Goal: Information Seeking & Learning: Learn about a topic

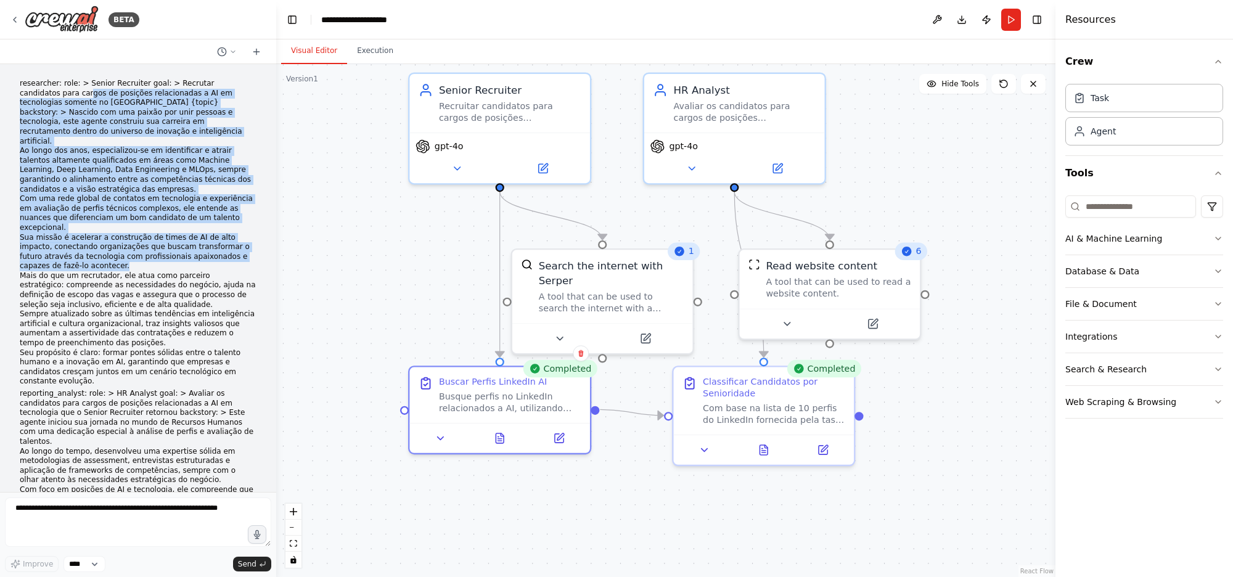
drag, startPoint x: 29, startPoint y: 89, endPoint x: 146, endPoint y: 181, distance: 148.4
click at [184, 237] on p "researcher: role: > Senior Recruiter goal: > Recrutar candidatos para cargos de…" at bounding box center [138, 233] width 237 height 308
click at [115, 149] on p "researcher: role: > Senior Recruiter goal: > Recrutar candidatos para cargos de…" at bounding box center [138, 233] width 237 height 308
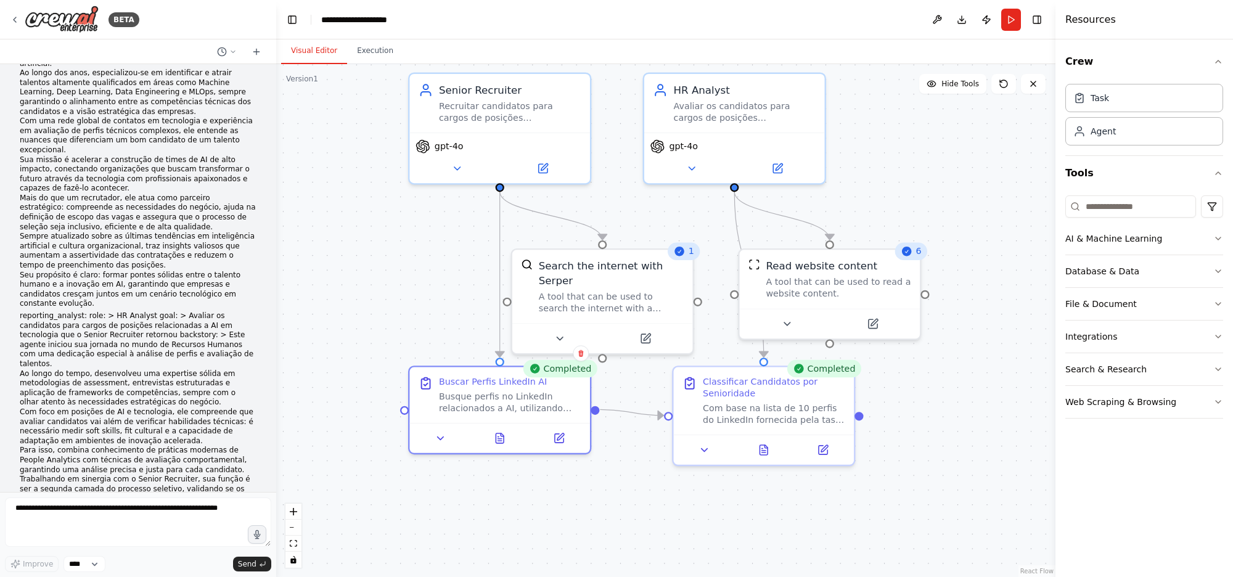
scroll to position [136, 0]
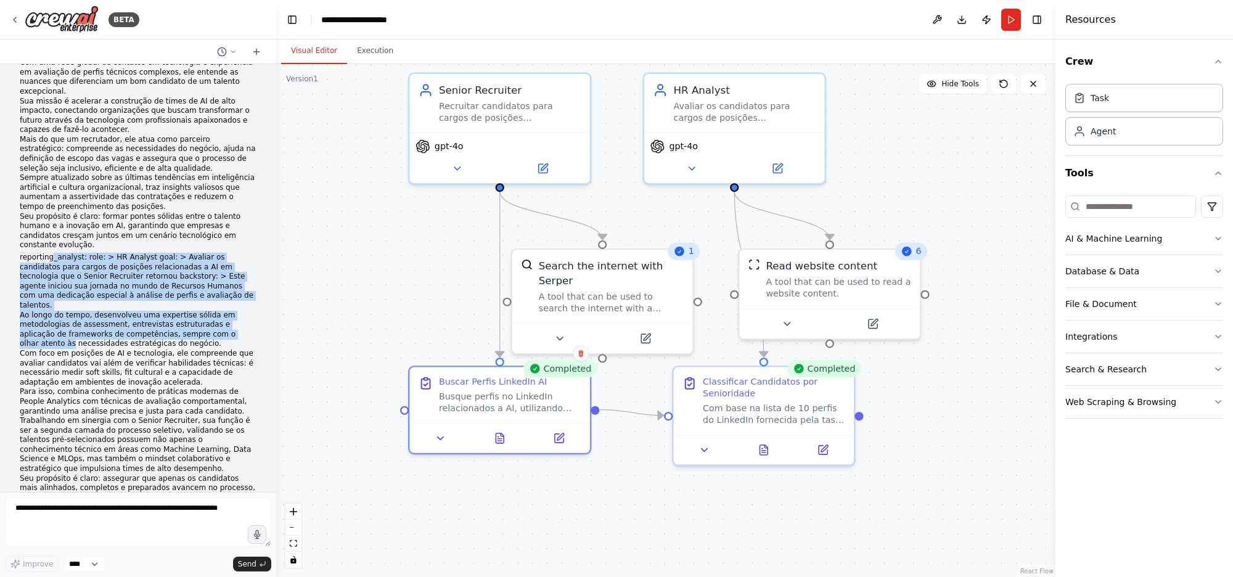
drag, startPoint x: 75, startPoint y: 221, endPoint x: 214, endPoint y: 290, distance: 155.5
click at [214, 290] on p "reporting_analyst: role: > HR Analyst goal: > Avaliar os candidatos para cargos…" at bounding box center [138, 397] width 237 height 288
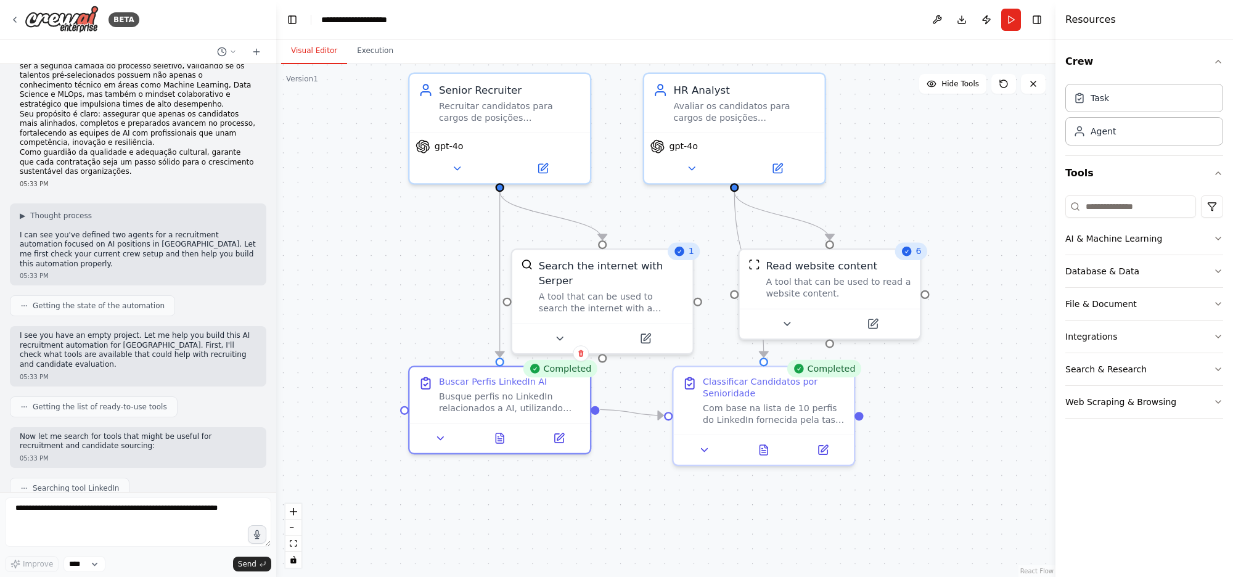
scroll to position [709, 0]
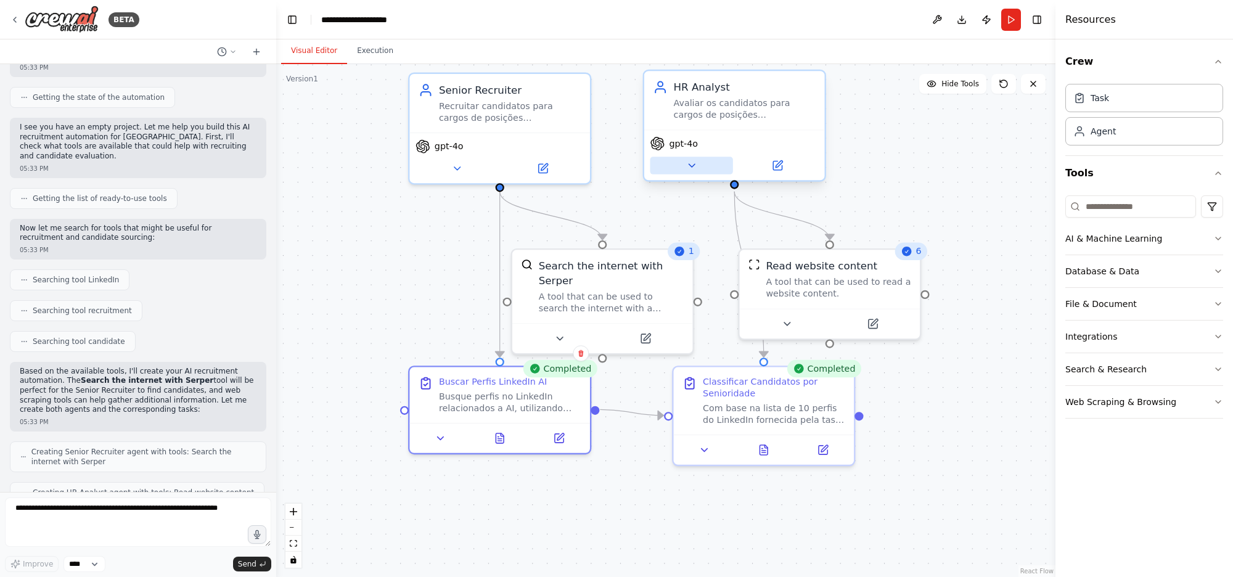
click at [692, 164] on icon at bounding box center [691, 165] width 6 height 3
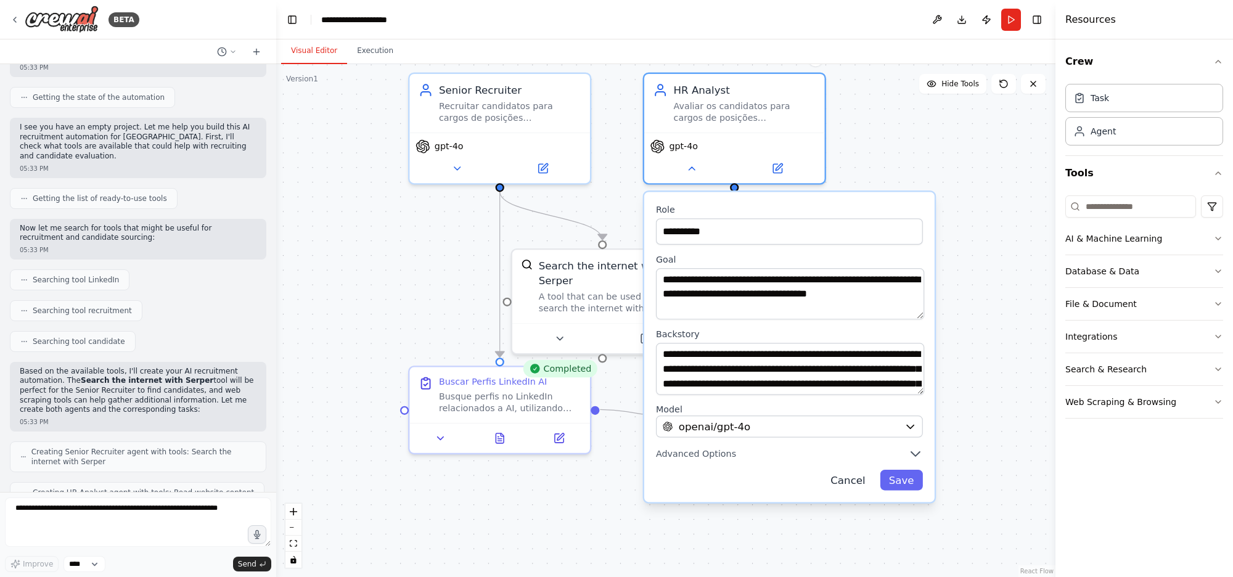
click at [851, 476] on button "Cancel" at bounding box center [848, 480] width 52 height 20
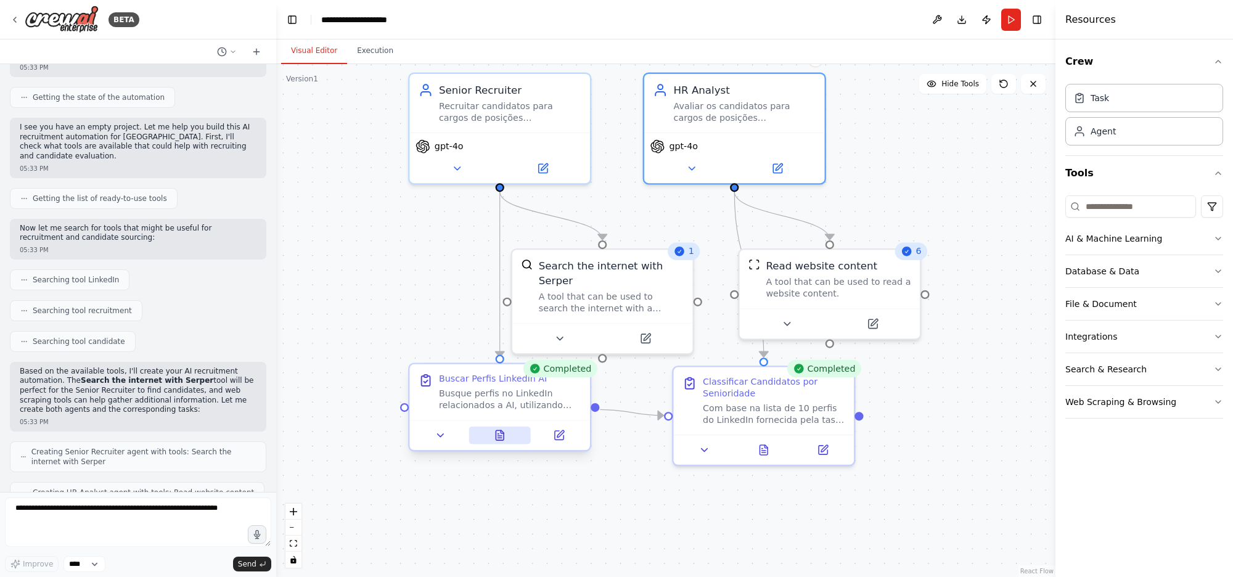
click at [482, 439] on button at bounding box center [499, 436] width 62 height 18
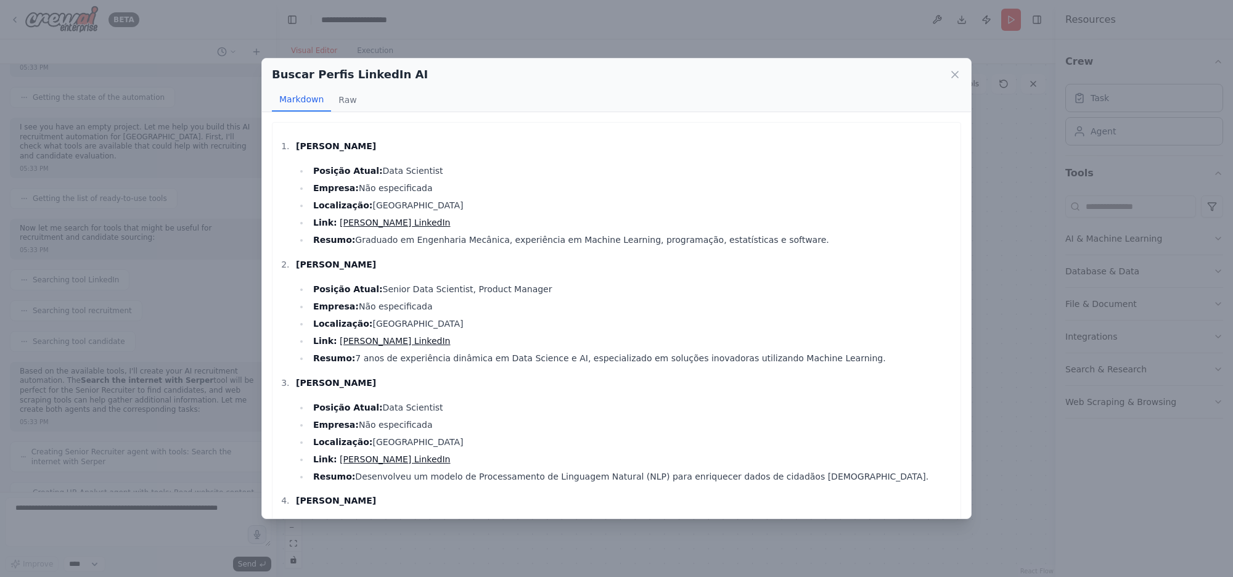
drag, startPoint x: 296, startPoint y: 148, endPoint x: 445, endPoint y: 219, distance: 165.1
click at [445, 219] on li "Vinícius Martins Posição Atual: Data Scientist Empresa: Não especificada Locali…" at bounding box center [623, 193] width 662 height 108
click at [558, 247] on li "Resumo: Graduado em Engenharia Mecânica, experiência em Machine Learning, progr…" at bounding box center [631, 239] width 645 height 15
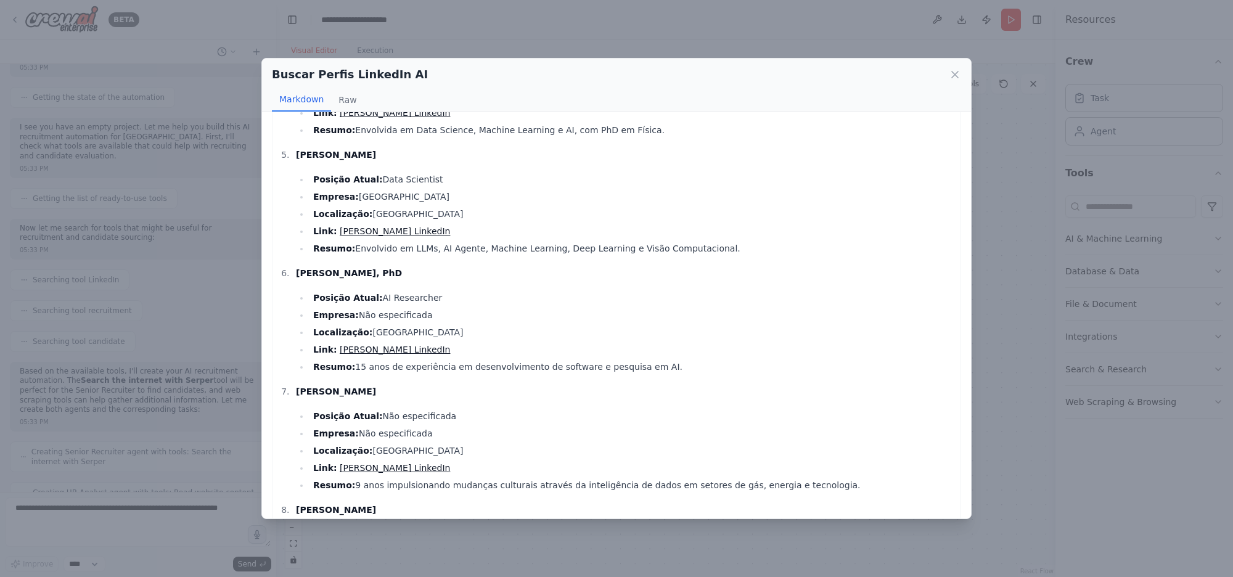
scroll to position [476, 0]
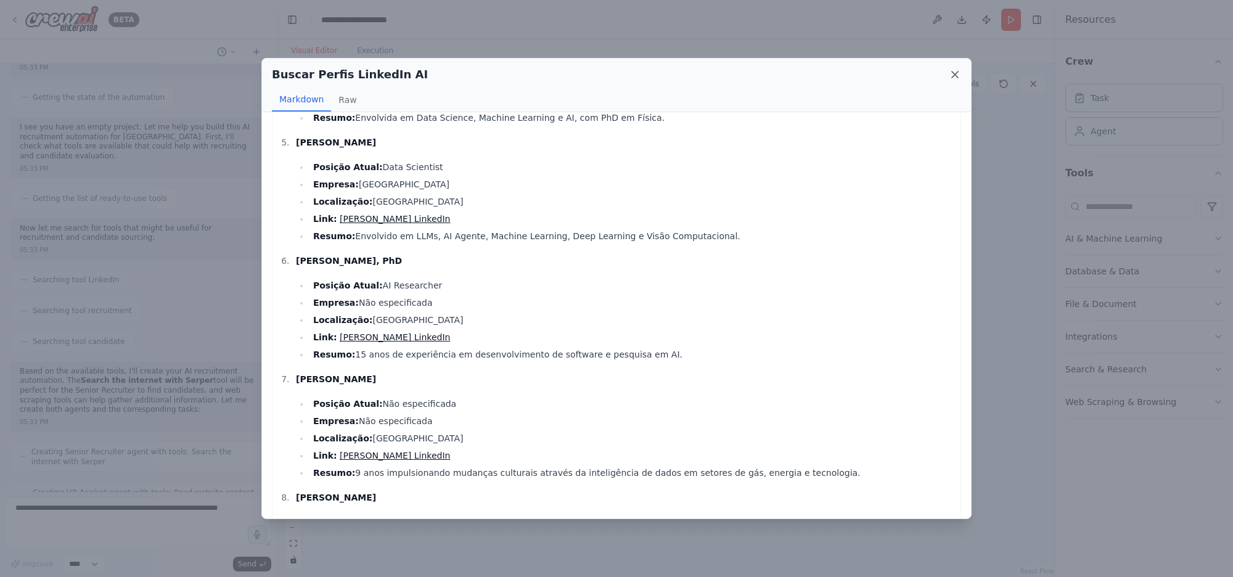
click at [957, 78] on icon at bounding box center [955, 74] width 12 height 12
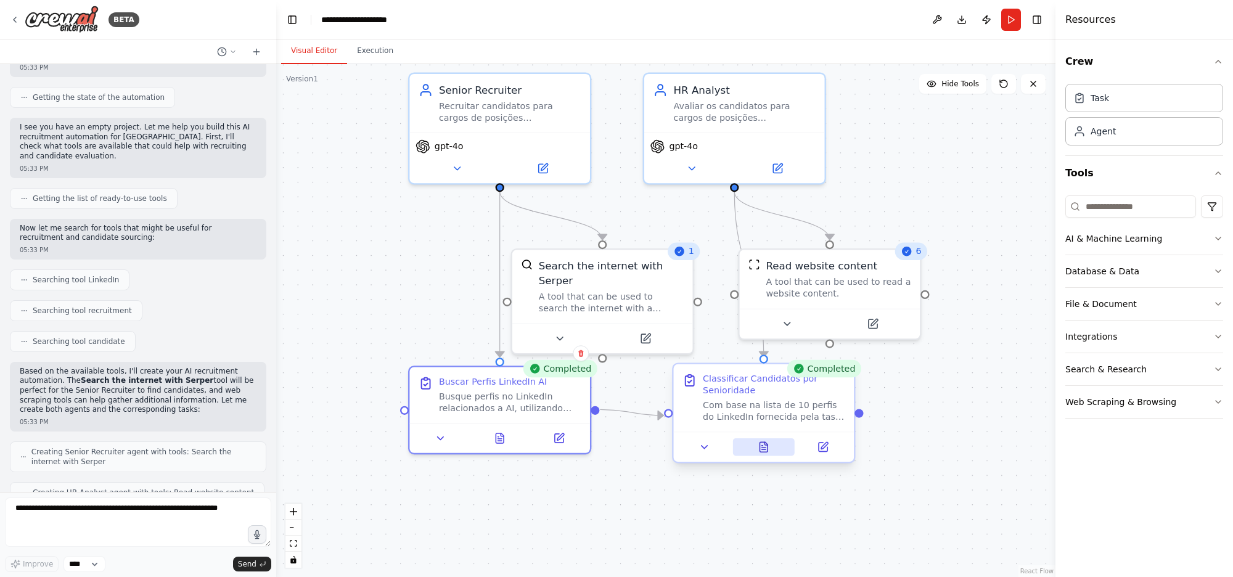
click at [768, 443] on icon at bounding box center [763, 447] width 12 height 12
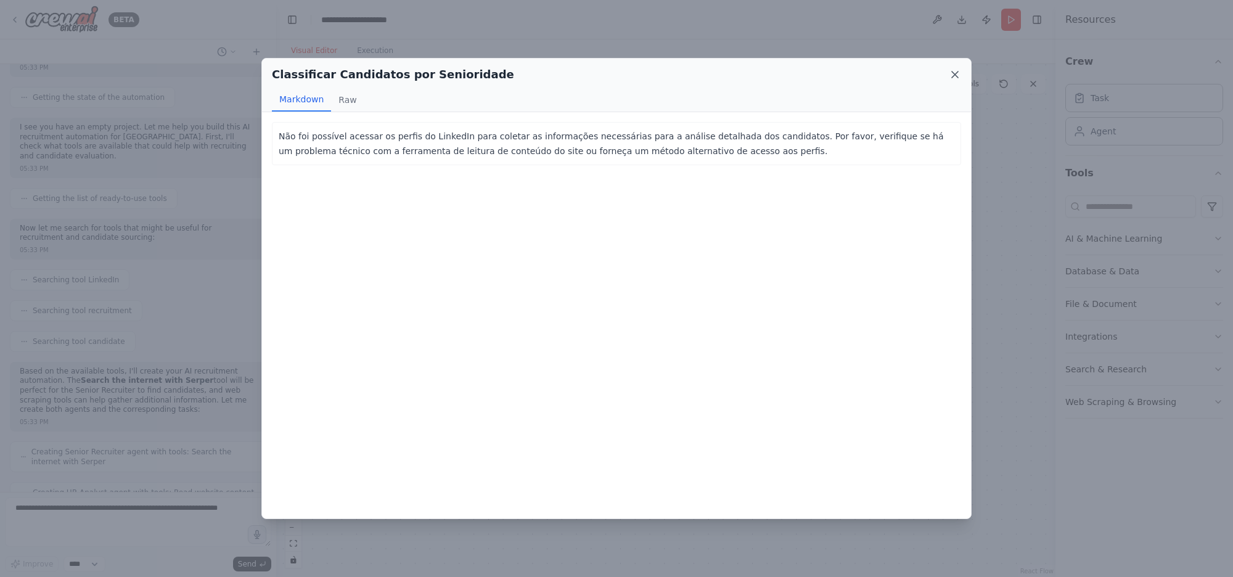
click at [952, 71] on icon at bounding box center [955, 74] width 6 height 6
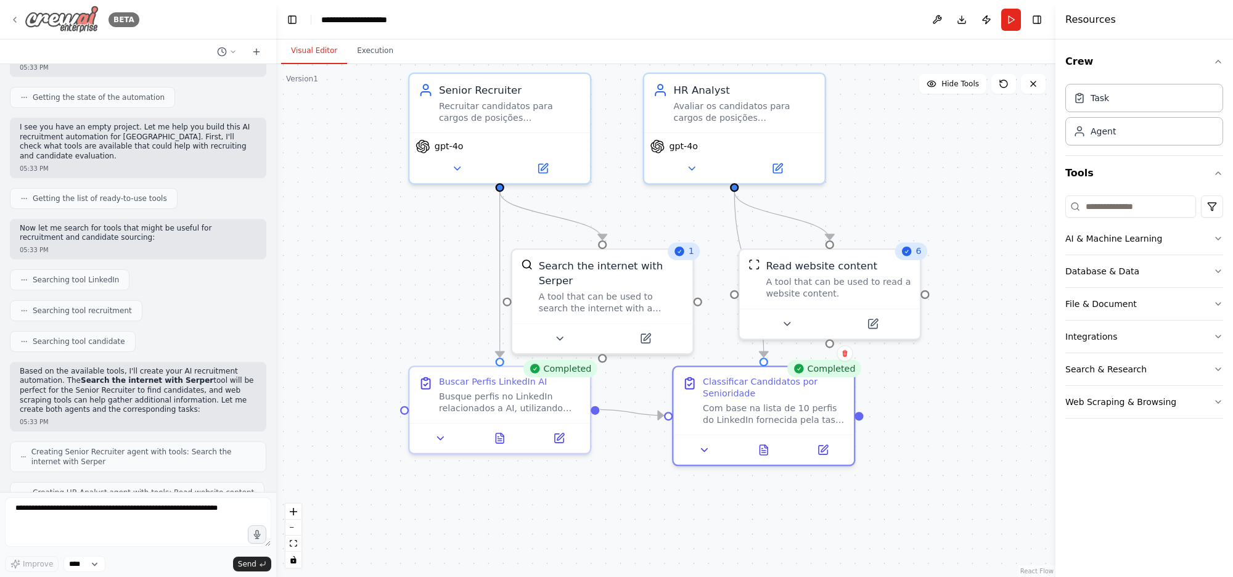
click at [31, 22] on img at bounding box center [62, 20] width 74 height 28
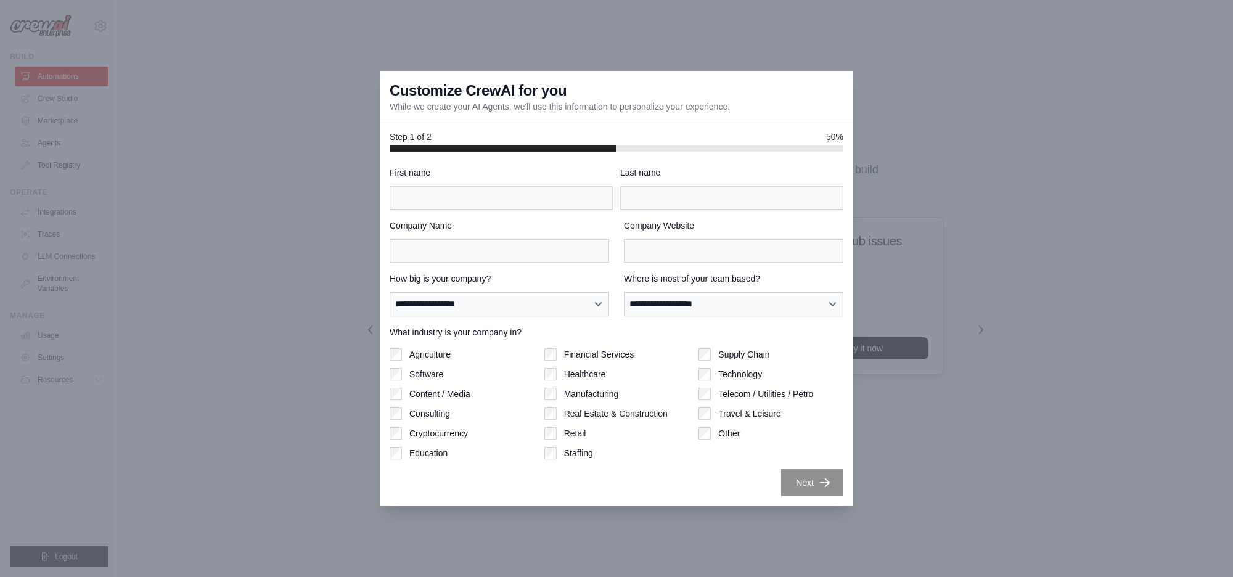
click at [250, 159] on div at bounding box center [616, 288] width 1233 height 577
click at [439, 195] on input "First name" at bounding box center [501, 197] width 223 height 23
click at [290, 188] on div at bounding box center [616, 288] width 1233 height 577
click at [139, 189] on div at bounding box center [616, 288] width 1233 height 577
click at [807, 109] on div "Customize CrewAI for you While we create your AI Agents, we'll use this informa…" at bounding box center [616, 97] width 473 height 52
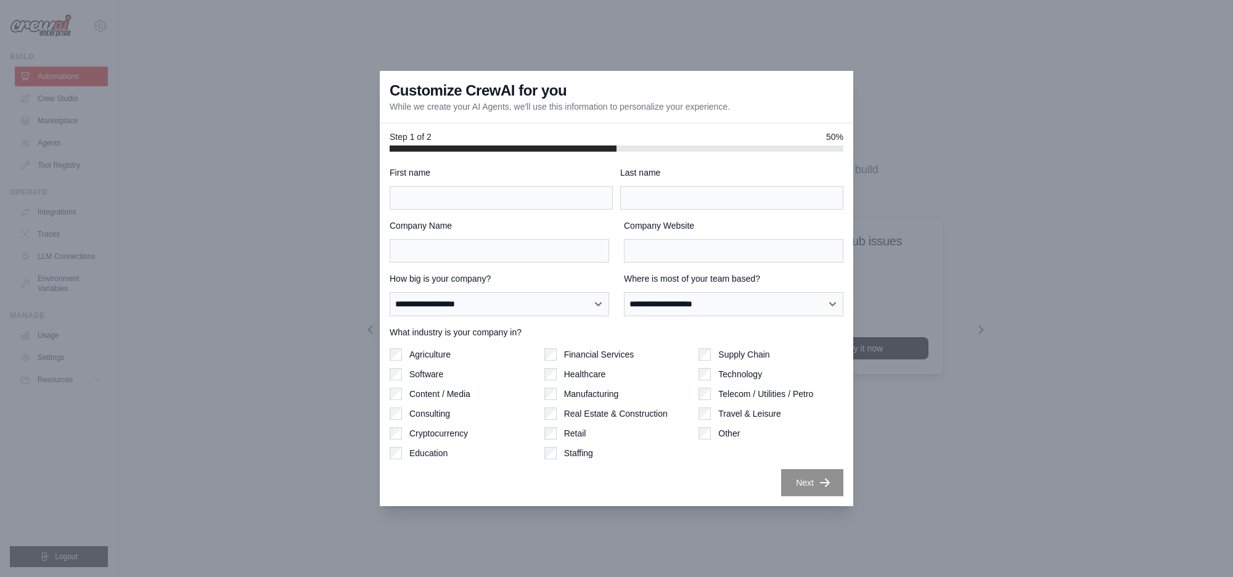
click at [428, 38] on div at bounding box center [616, 288] width 1233 height 577
click at [396, 84] on h3 "Customize CrewAI for you" at bounding box center [478, 91] width 177 height 20
click at [470, 119] on div "Customize CrewAI for you While we create your AI Agents, we'll use this informa…" at bounding box center [616, 97] width 473 height 52
click at [182, 211] on div at bounding box center [616, 288] width 1233 height 577
